Goal: Check status

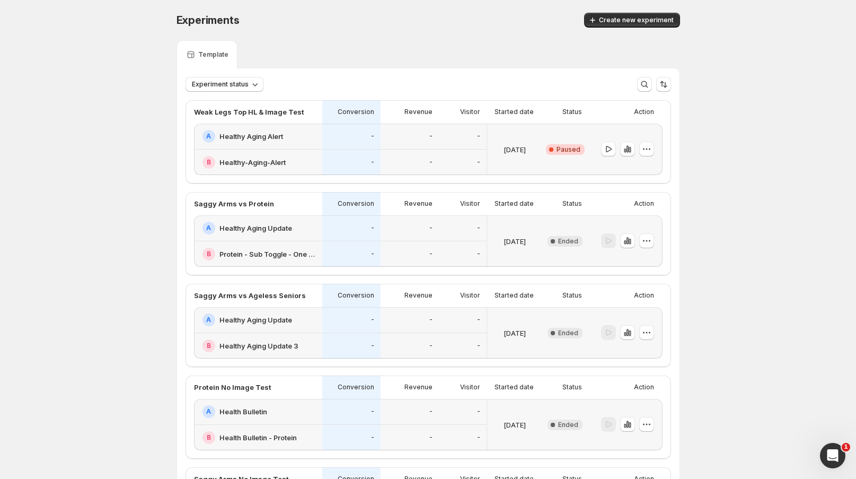
click at [334, 158] on div "-" at bounding box center [352, 162] width 46 height 13
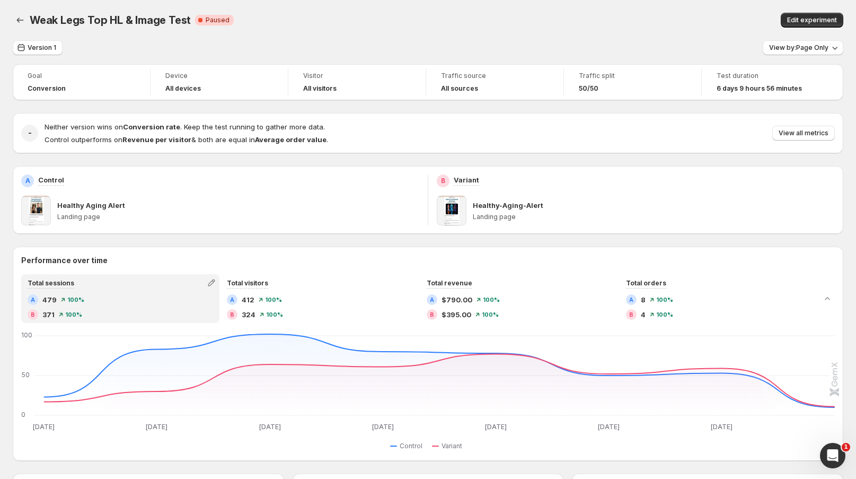
click at [809, 137] on span "View all metrics" at bounding box center [804, 133] width 50 height 8
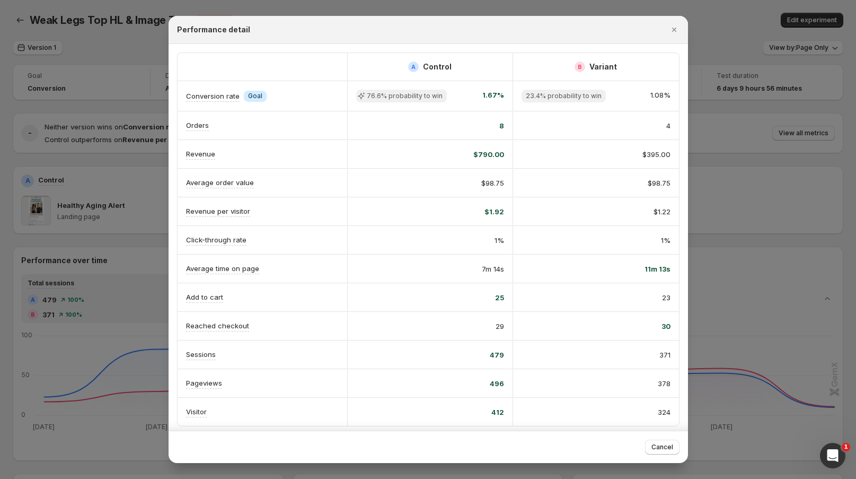
click at [672, 31] on icon "Close" at bounding box center [673, 30] width 4 height 4
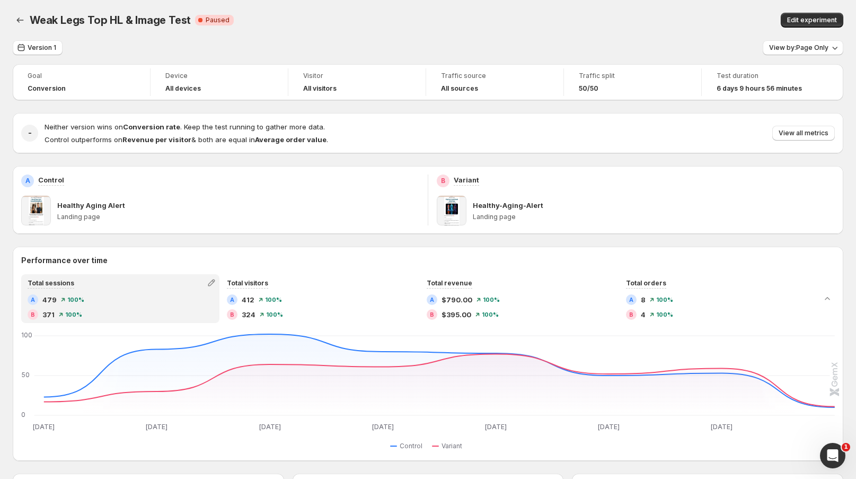
click at [420, 16] on div "Weak Legs Top HL & Image Test Critical Complete Paused" at bounding box center [265, 20] width 471 height 15
